Goal: Task Accomplishment & Management: Use online tool/utility

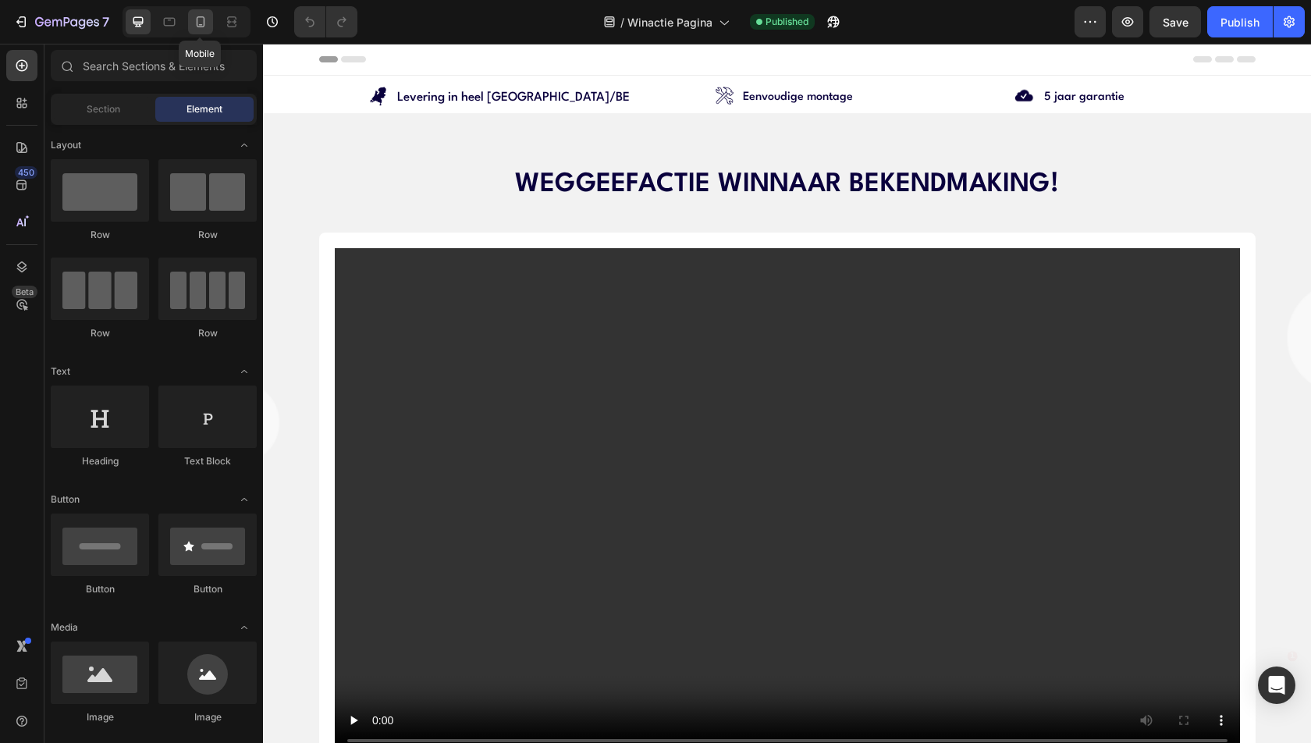
click at [203, 27] on icon at bounding box center [201, 22] width 16 height 16
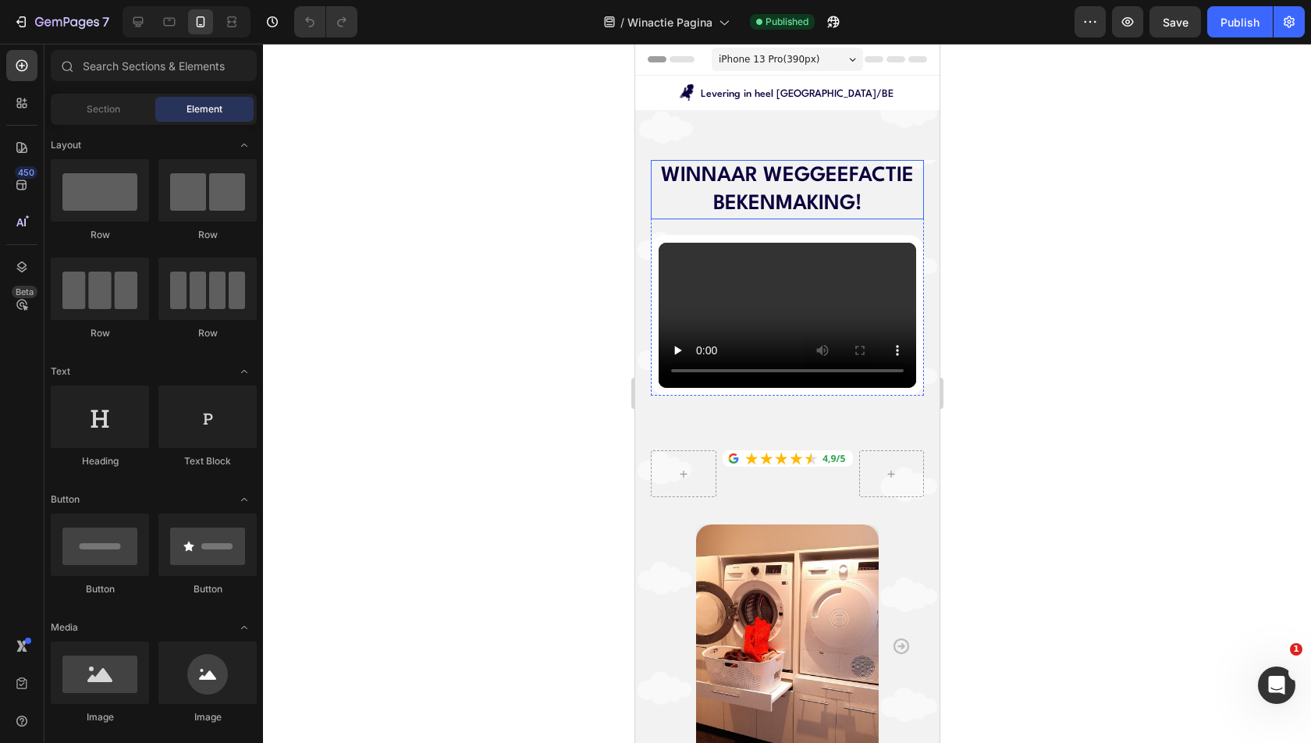
click at [778, 204] on h2 "WINNAAR WEGGEEFACTIE BEKENMAKING!" at bounding box center [786, 190] width 273 height 60
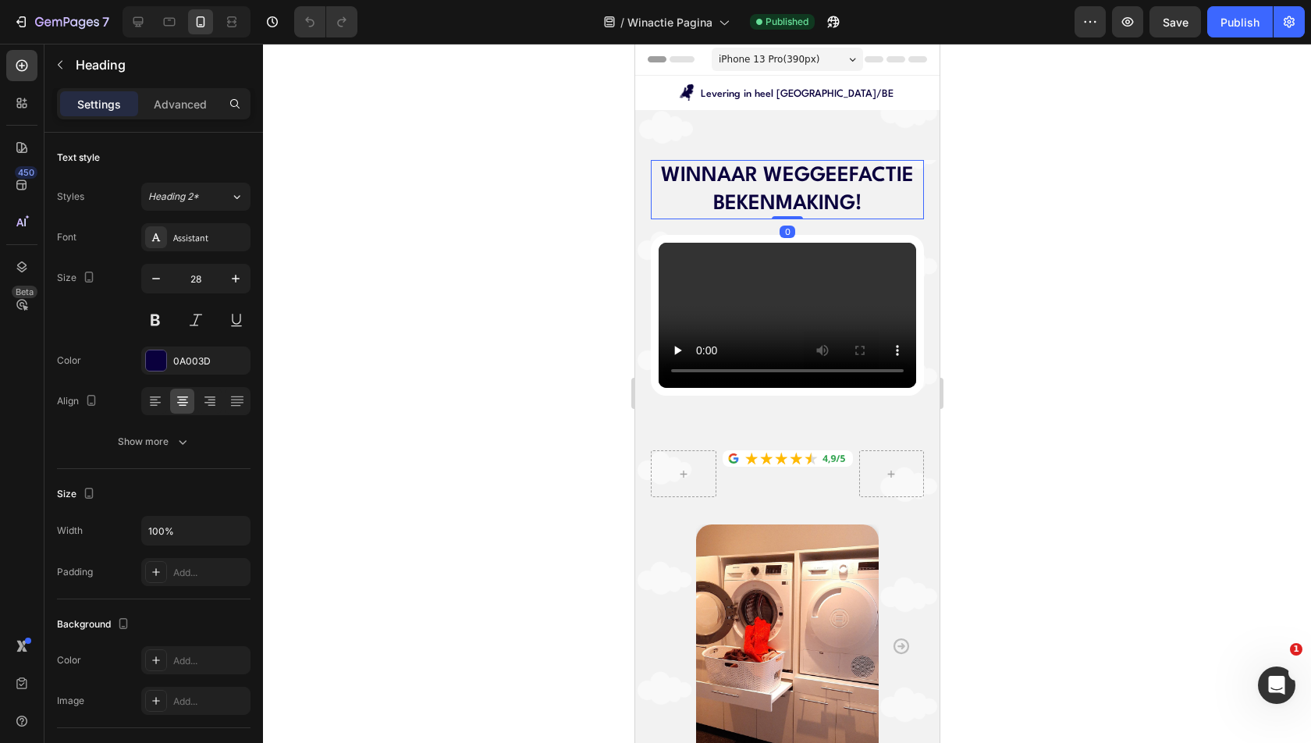
click at [778, 204] on h2 "WINNAAR WEGGEEFACTIE BEKENMAKING!" at bounding box center [786, 190] width 273 height 60
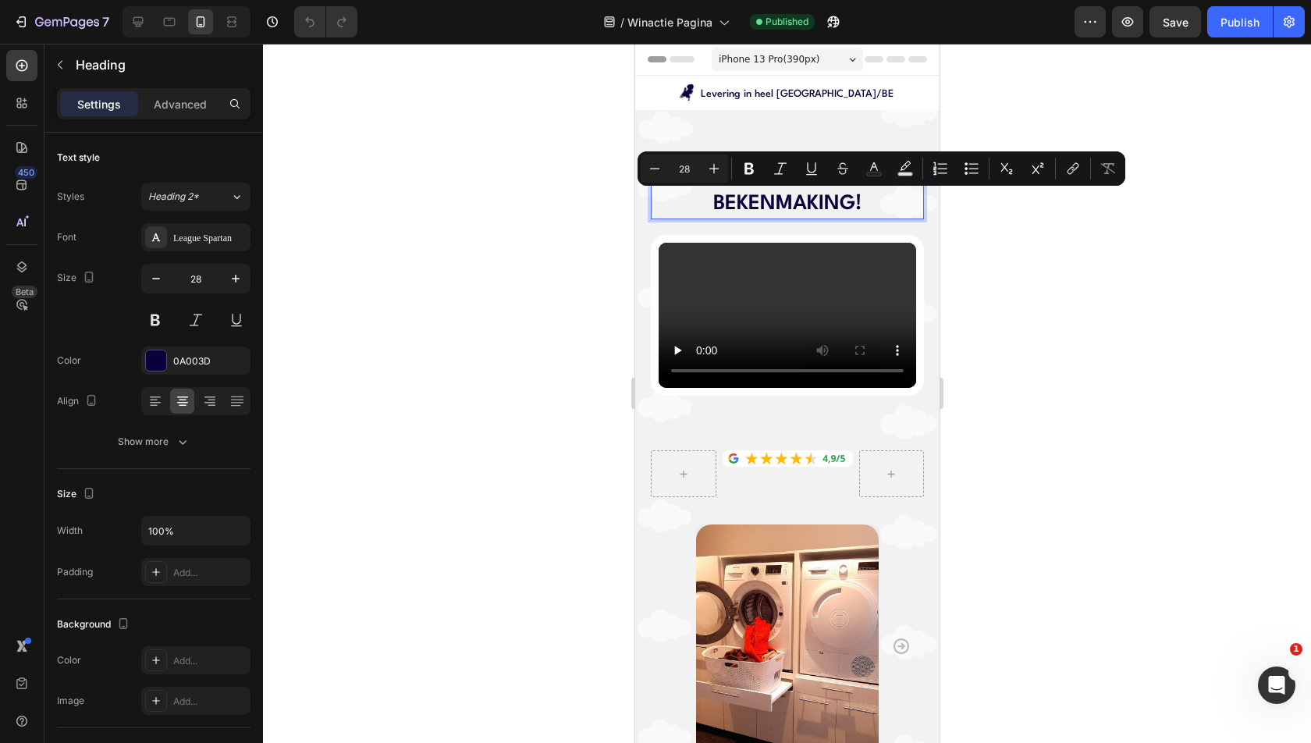
click at [771, 205] on p "WINNAAR WEGGEEFACTIE BEKENMAKING!" at bounding box center [787, 190] width 270 height 57
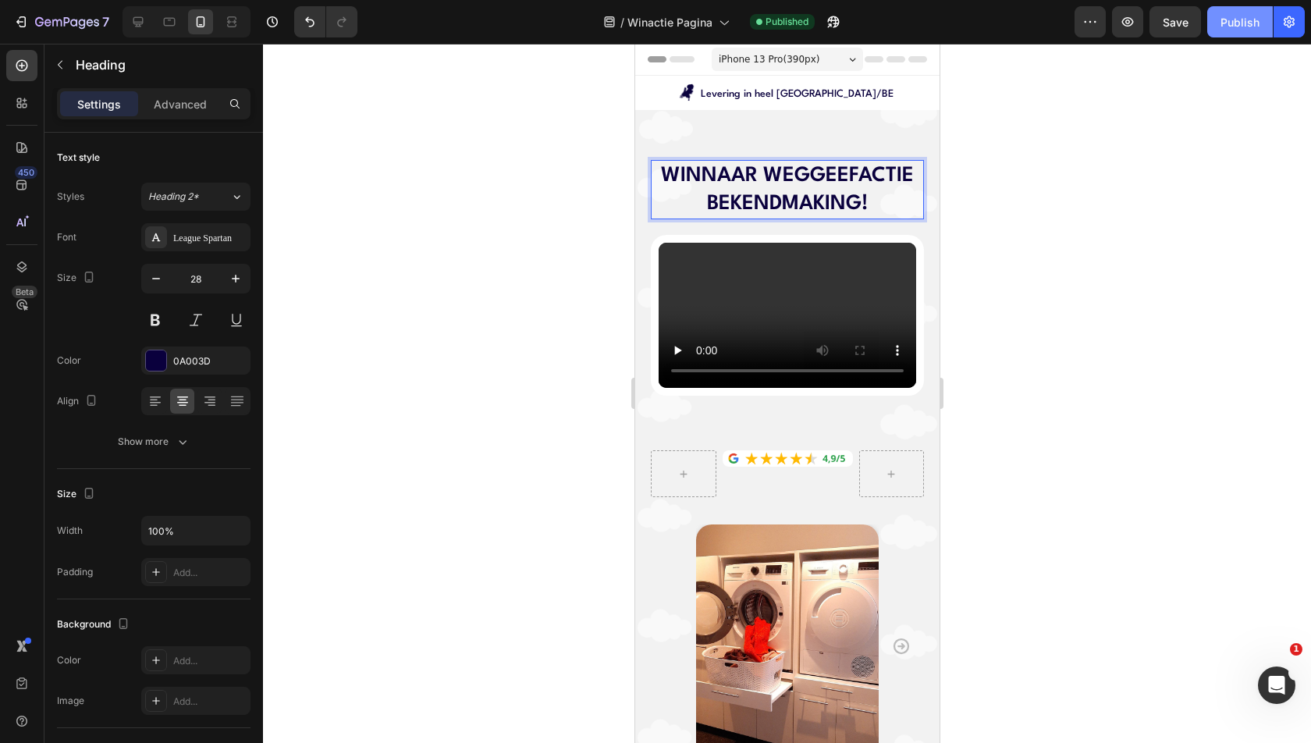
click at [1228, 29] on div "Publish" at bounding box center [1240, 22] width 39 height 16
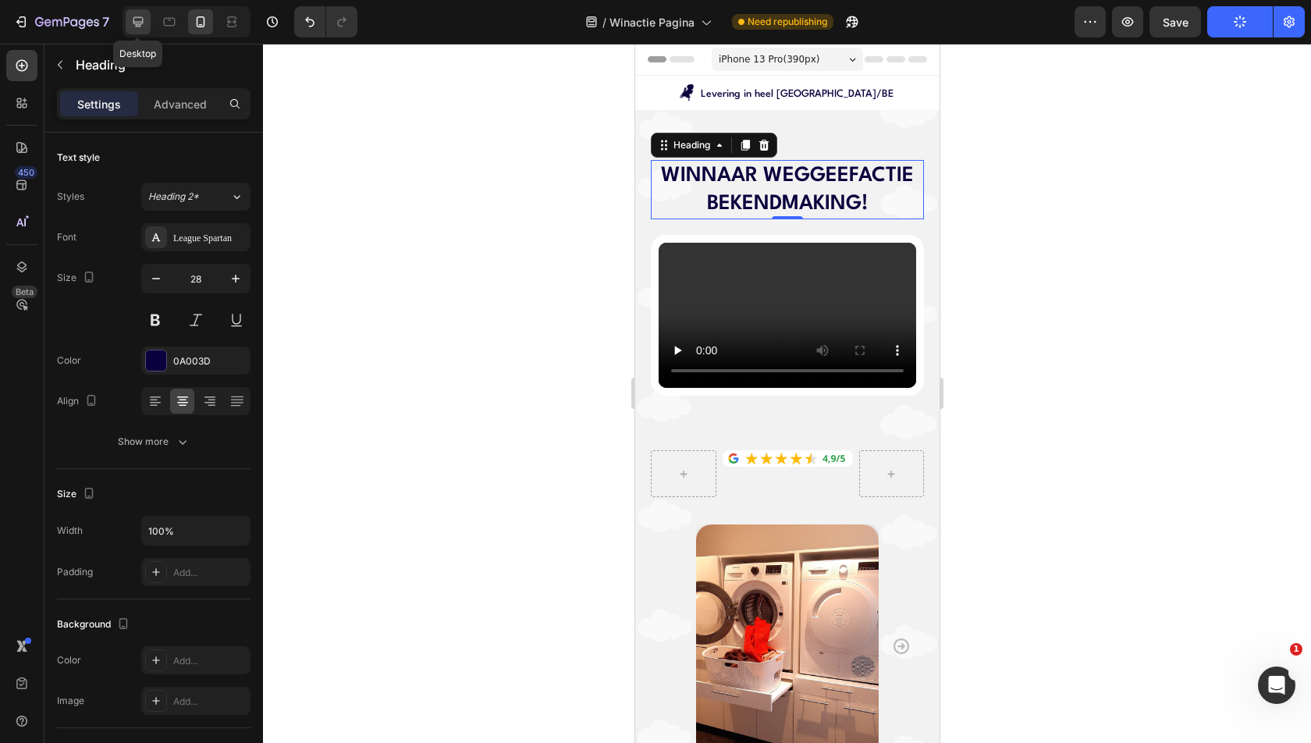
click at [137, 30] on div at bounding box center [138, 21] width 25 height 25
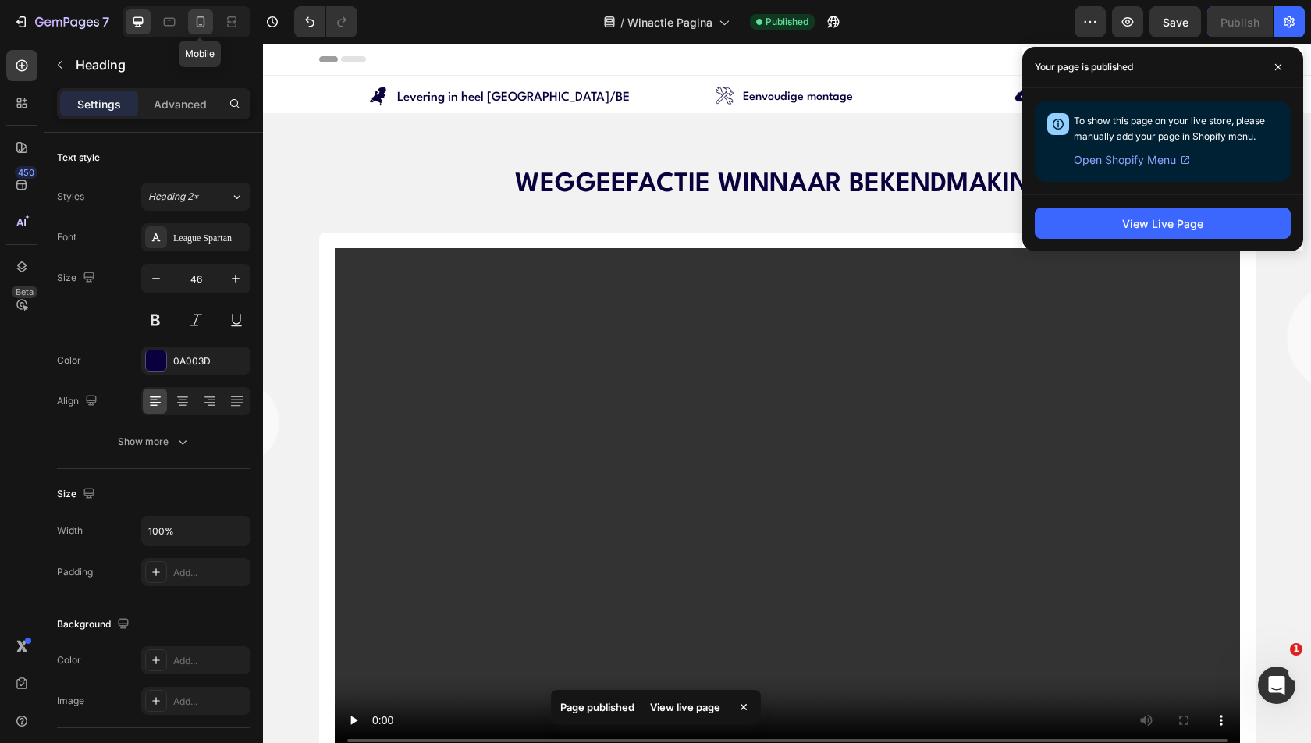
click at [204, 26] on icon at bounding box center [201, 21] width 9 height 11
type input "28"
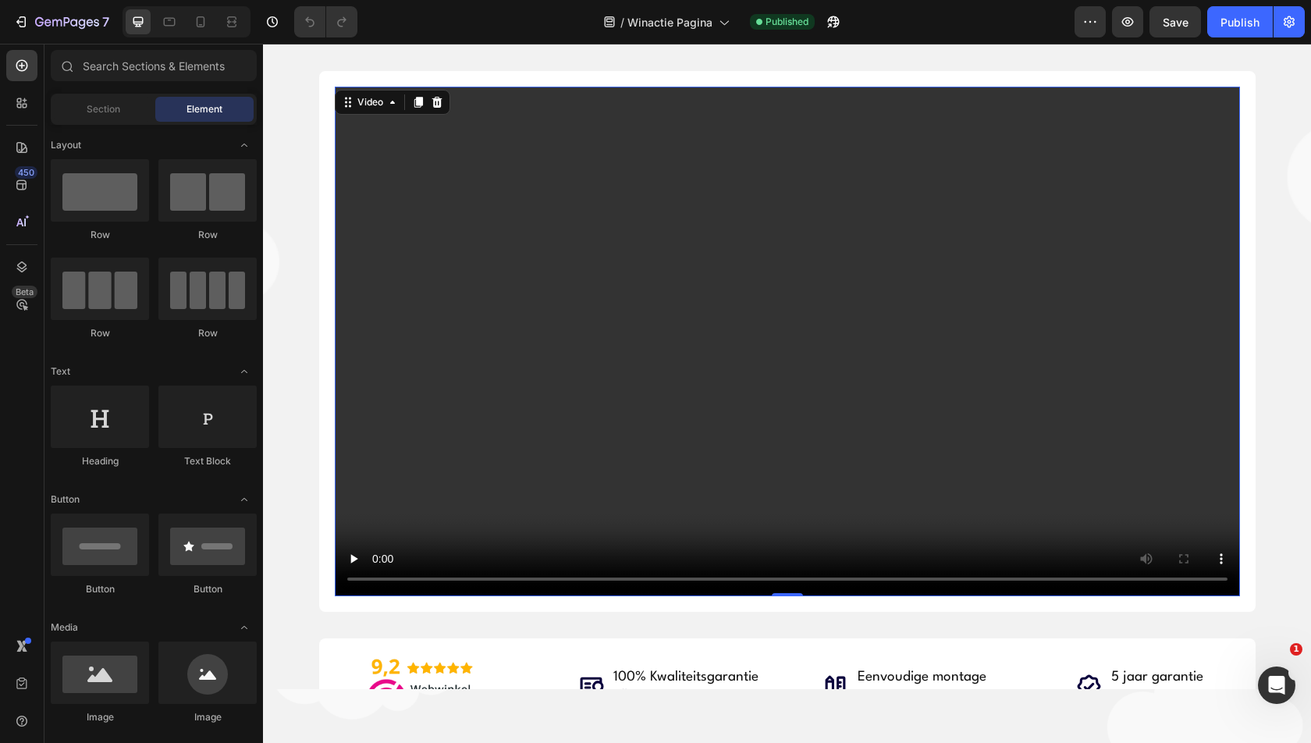
click at [363, 145] on video at bounding box center [787, 342] width 905 height 510
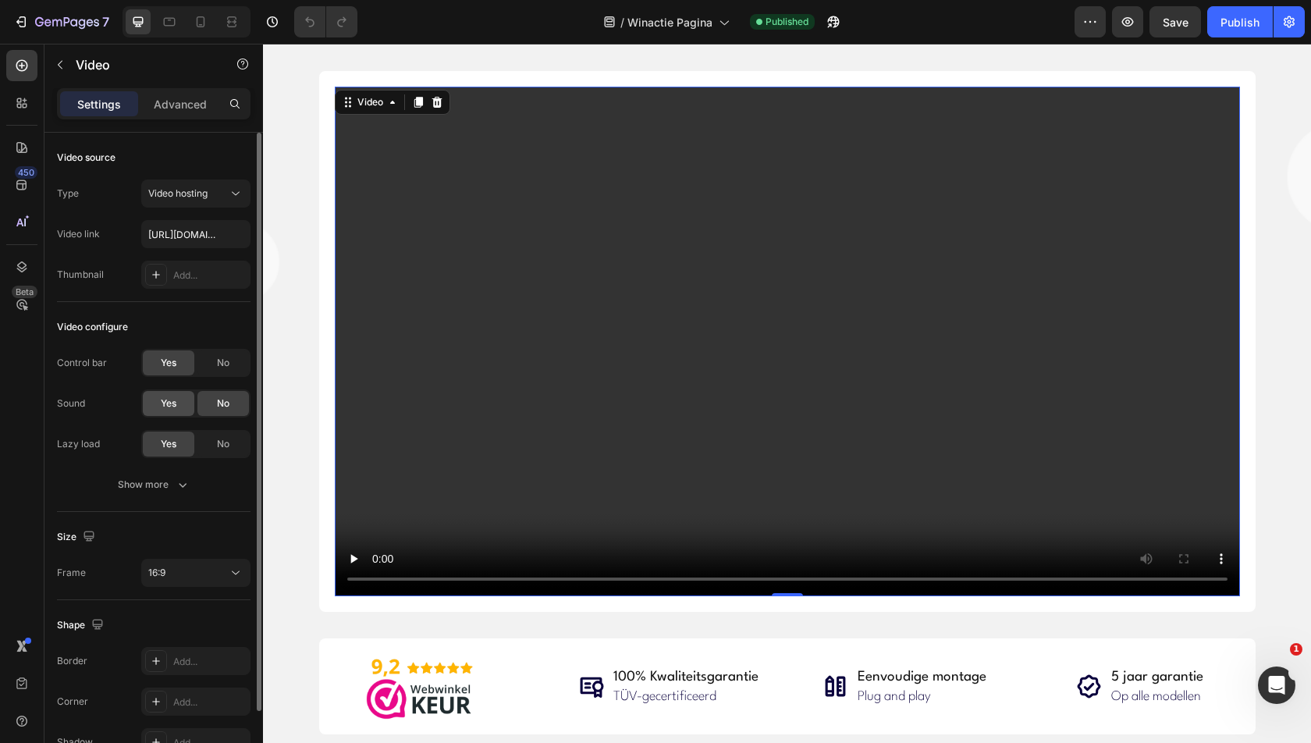
click at [161, 406] on span "Yes" at bounding box center [169, 403] width 16 height 14
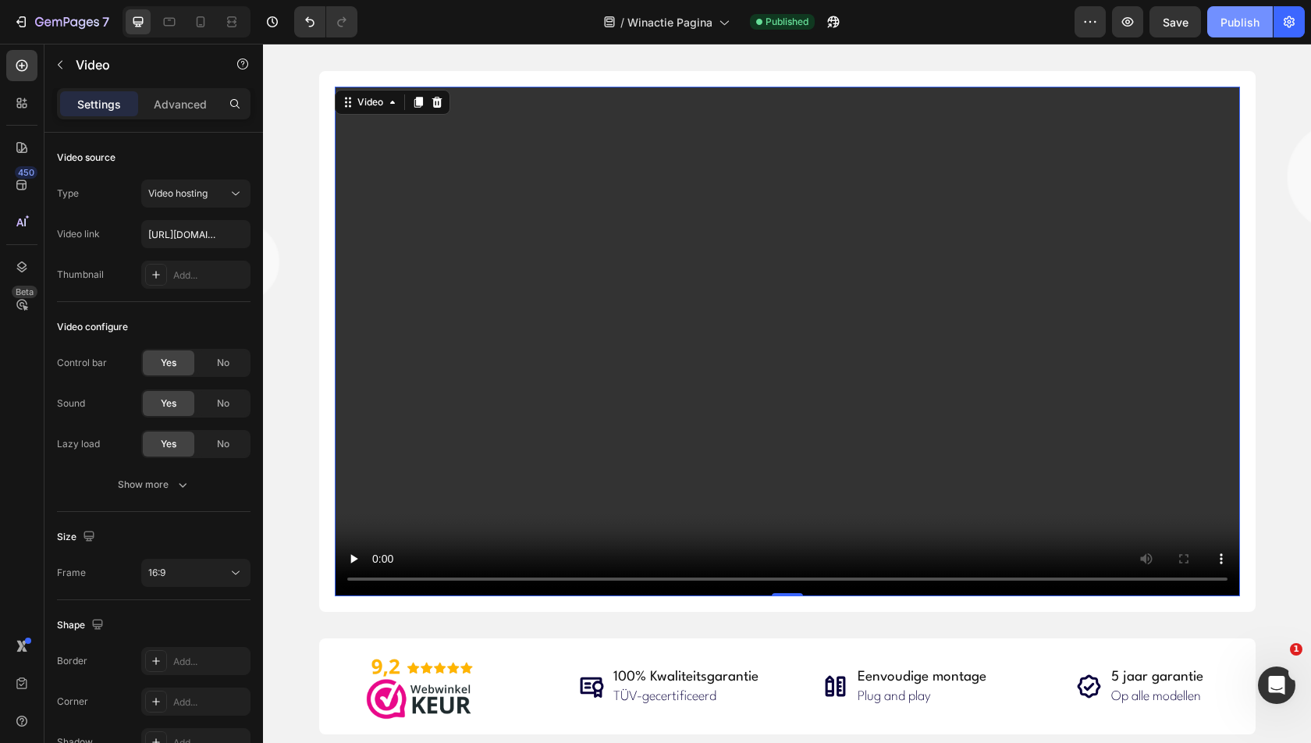
click at [1241, 23] on div "Publish" at bounding box center [1240, 22] width 39 height 16
click at [194, 29] on icon at bounding box center [201, 22] width 16 height 16
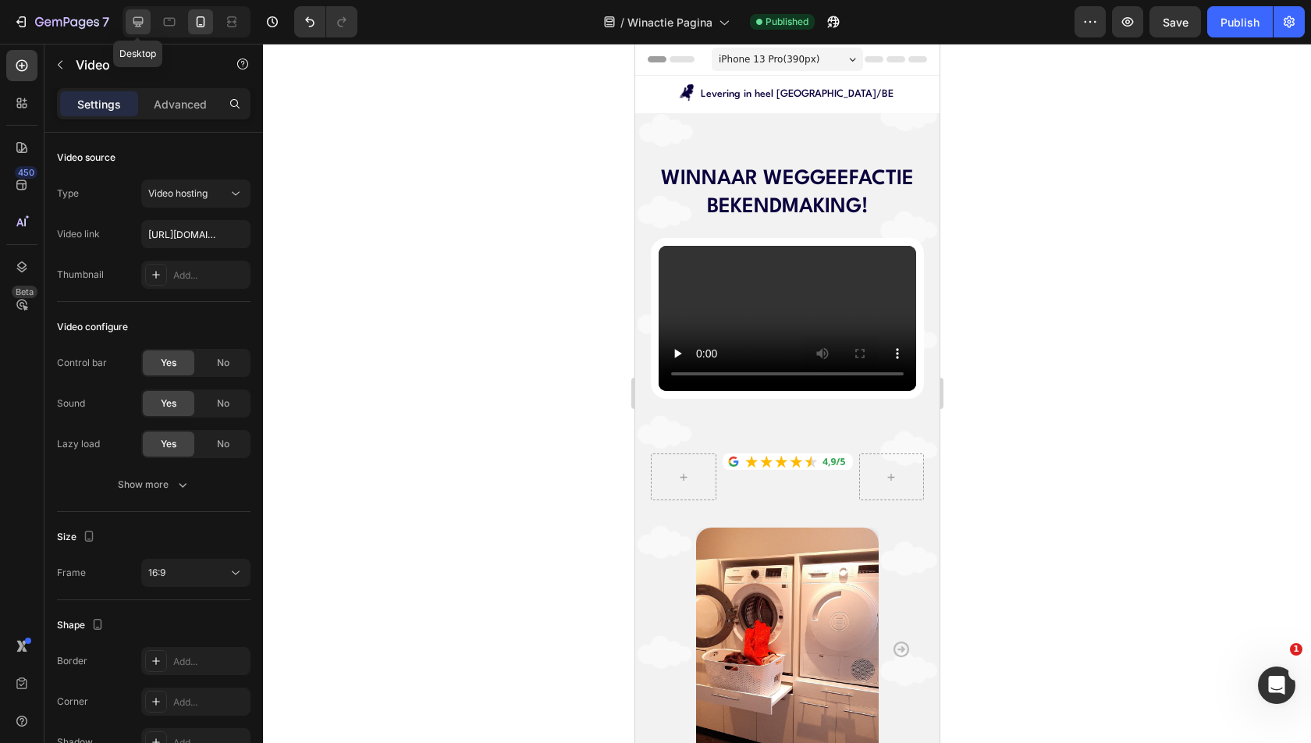
click at [130, 27] on icon at bounding box center [138, 22] width 16 height 16
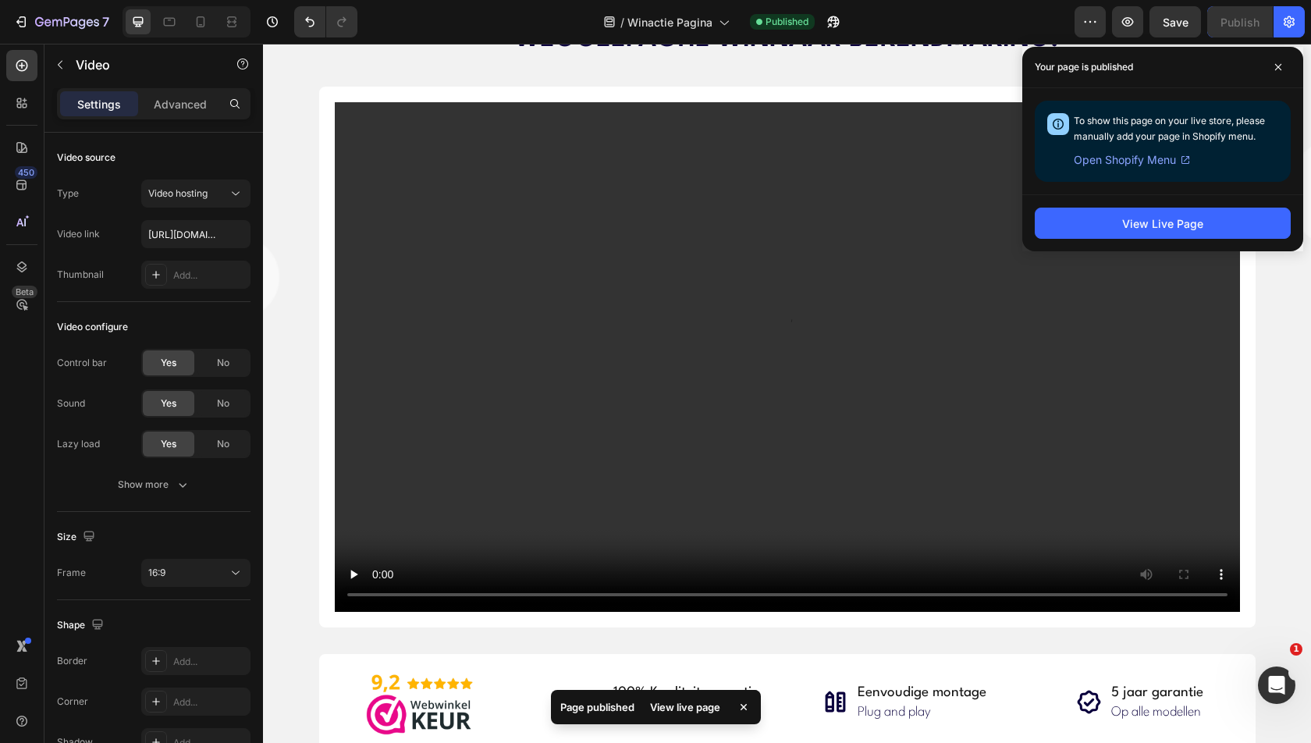
scroll to position [149, 0]
